Goal: Information Seeking & Learning: Check status

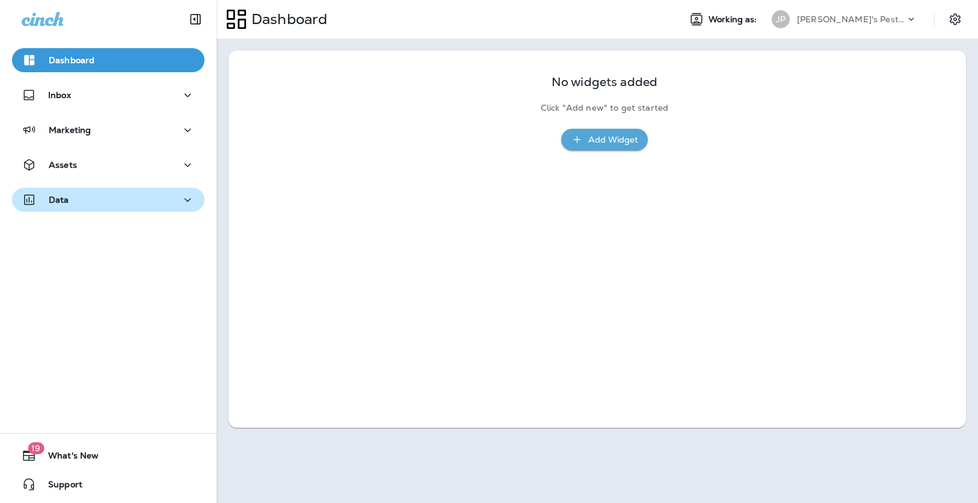
click at [143, 191] on button "Data" at bounding box center [108, 200] width 192 height 24
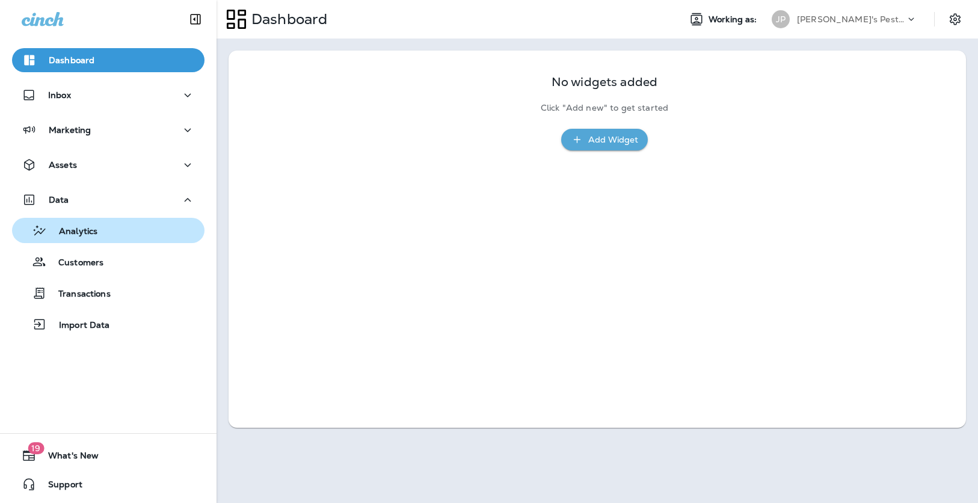
click at [86, 224] on div "Analytics" at bounding box center [57, 230] width 81 height 18
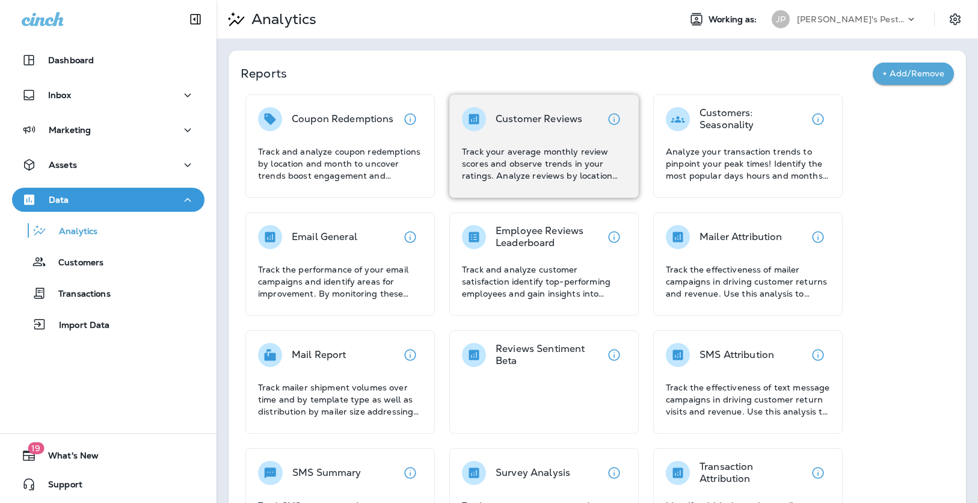
click at [551, 170] on p "Track your average monthly review scores and observe trends in your ratings. An…" at bounding box center [544, 164] width 164 height 36
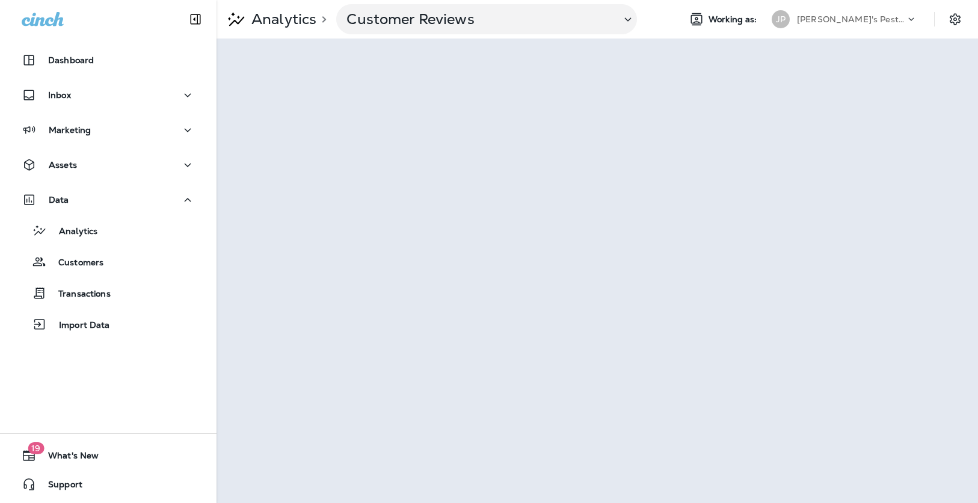
click at [873, 20] on p "[PERSON_NAME]'s Pest Control - [GEOGRAPHIC_DATA]" at bounding box center [851, 19] width 108 height 10
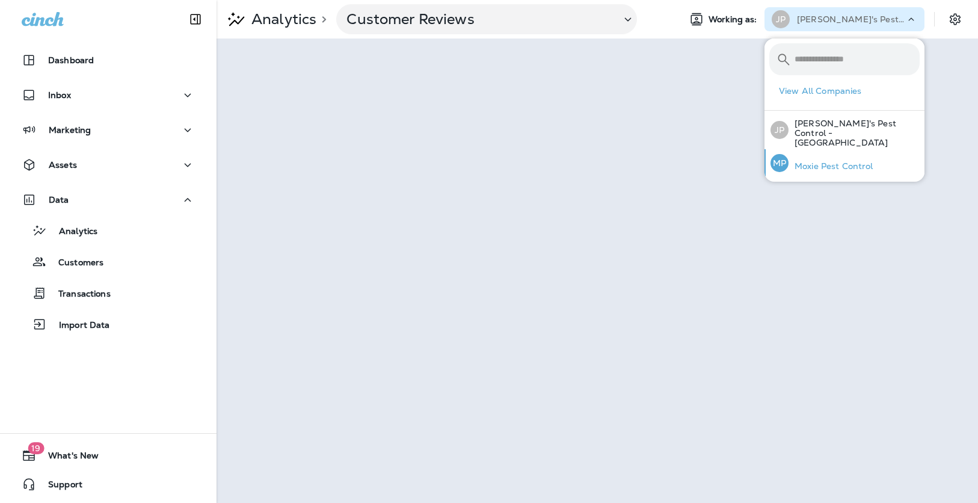
click at [837, 161] on p "Moxie Pest Control" at bounding box center [831, 166] width 85 height 10
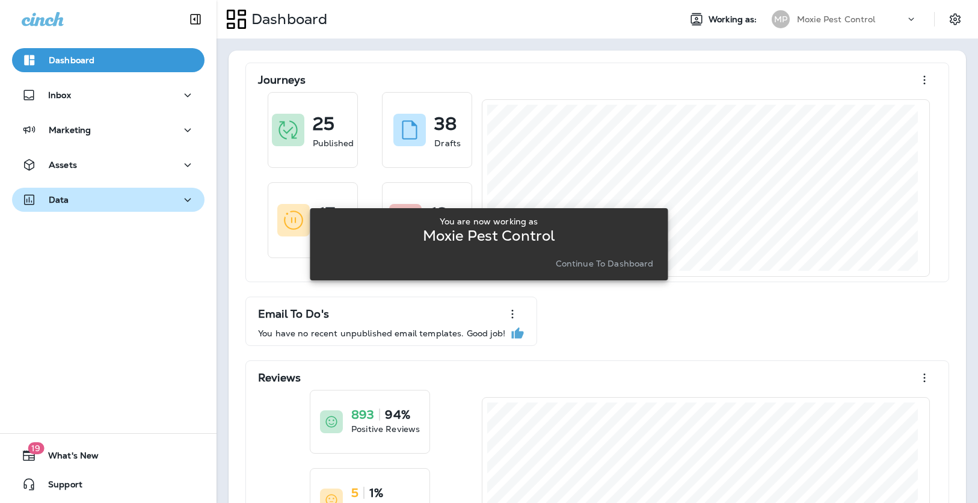
click at [150, 206] on div "Data" at bounding box center [108, 199] width 173 height 15
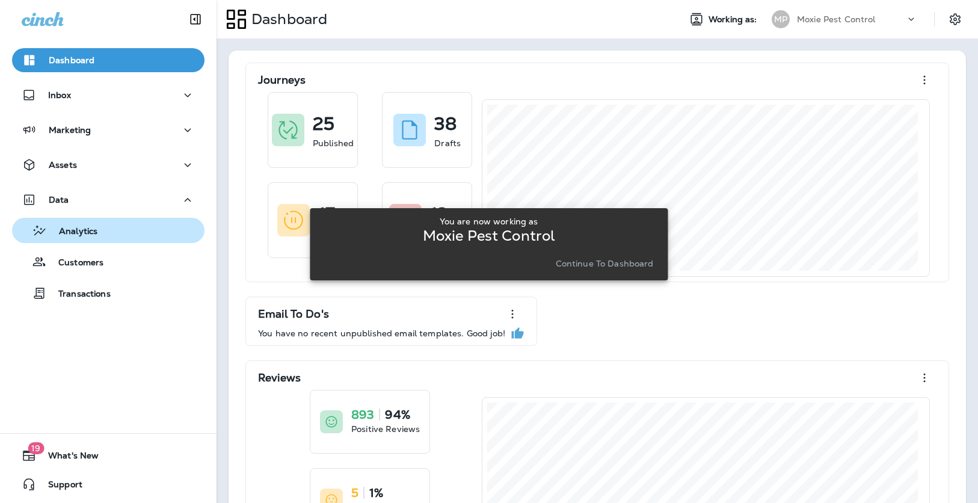
click at [129, 236] on div "Analytics" at bounding box center [108, 230] width 183 height 18
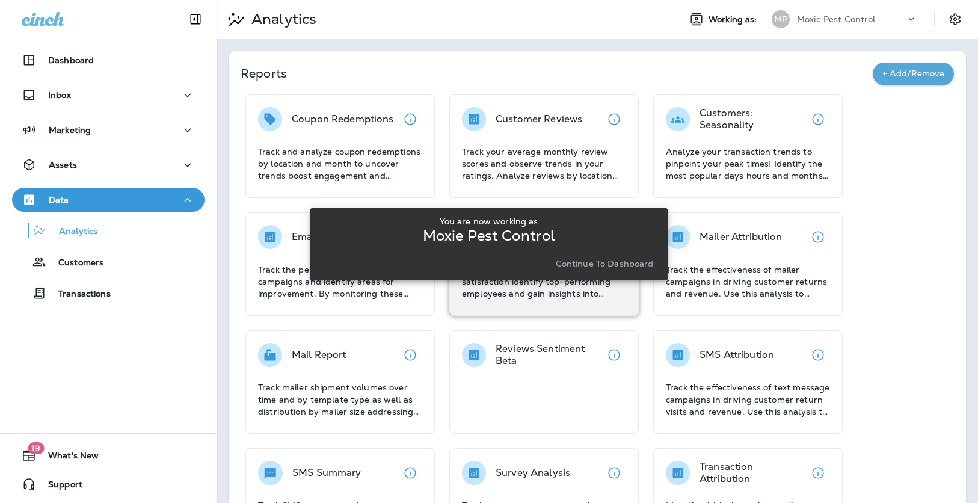
click at [624, 264] on p "Continue to Dashboard" at bounding box center [605, 264] width 98 height 10
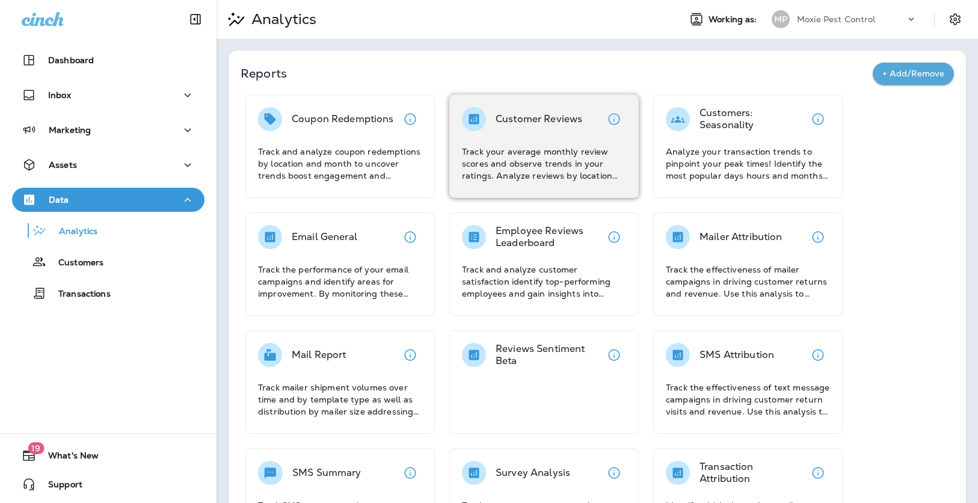
click at [547, 146] on p "Track your average monthly review scores and observe trends in your ratings. An…" at bounding box center [544, 164] width 164 height 36
